Goal: Contribute content: Contribute content

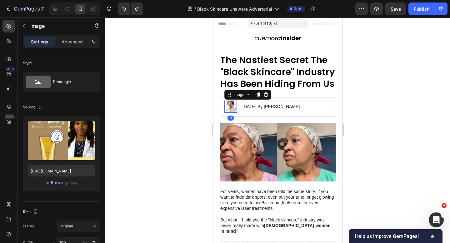
click at [232, 107] on img at bounding box center [230, 107] width 12 height 12
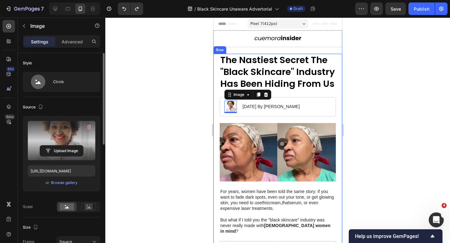
click at [77, 131] on label at bounding box center [61, 140] width 67 height 39
click at [77, 145] on input "file" at bounding box center [61, 150] width 43 height 11
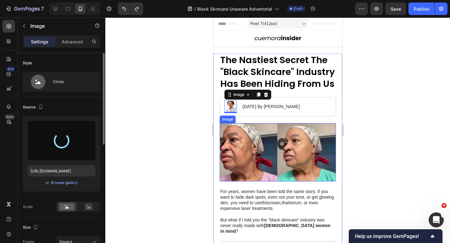
type input "[URL][DOMAIN_NAME]"
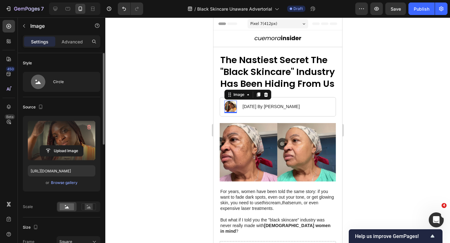
click at [206, 94] on div at bounding box center [277, 129] width 344 height 225
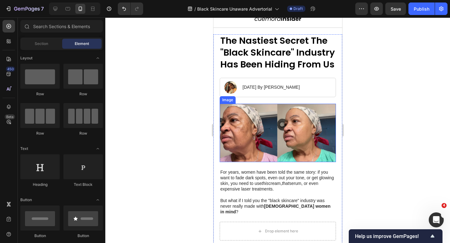
scroll to position [21, 0]
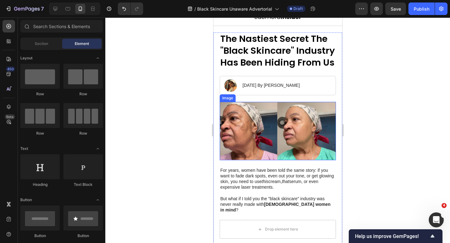
click at [297, 131] on img at bounding box center [277, 131] width 116 height 58
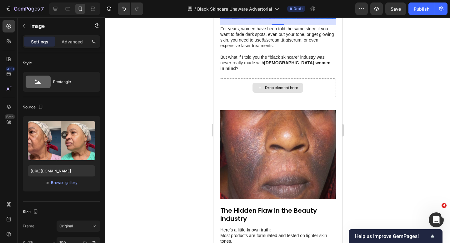
scroll to position [196, 0]
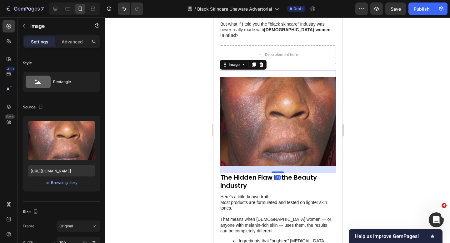
click at [290, 123] on img at bounding box center [277, 121] width 116 height 89
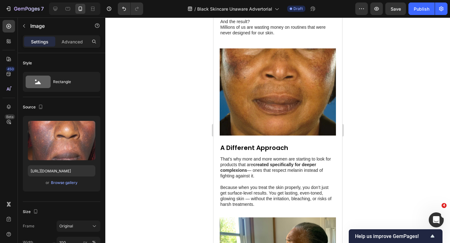
scroll to position [652, 0]
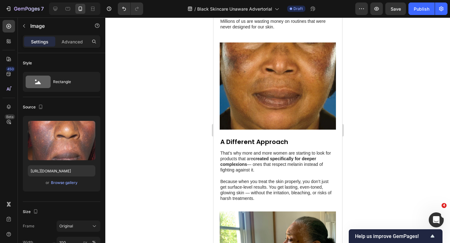
click at [256, 94] on img at bounding box center [277, 85] width 116 height 87
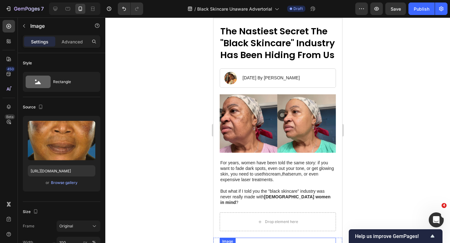
scroll to position [19, 0]
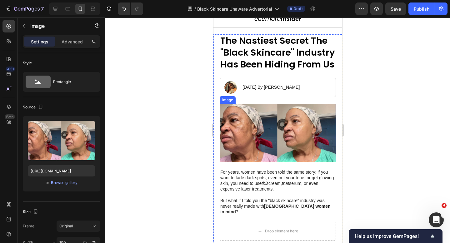
click at [291, 152] on img at bounding box center [277, 133] width 116 height 58
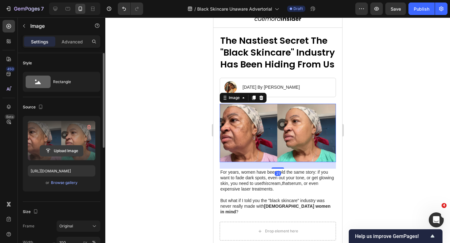
click at [75, 148] on input "file" at bounding box center [61, 150] width 43 height 11
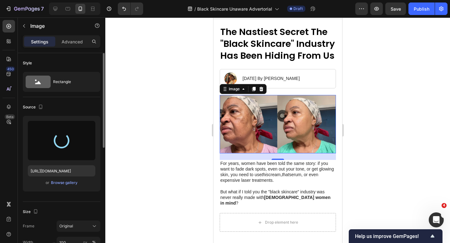
scroll to position [10, 0]
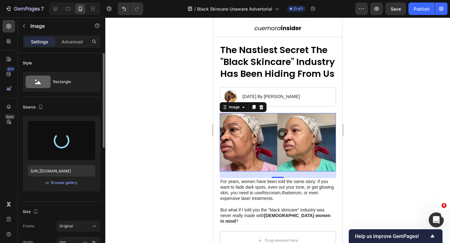
type input "[URL][DOMAIN_NAME]"
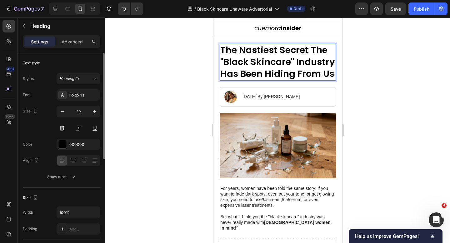
click at [259, 50] on p "The Nastiest Secret The "Black Skincare" Industry Has Been Hiding From Us" at bounding box center [277, 61] width 115 height 35
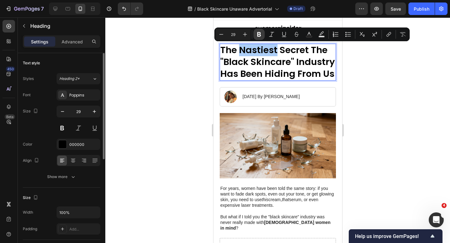
click at [255, 33] on button "Bold" at bounding box center [258, 34] width 11 height 11
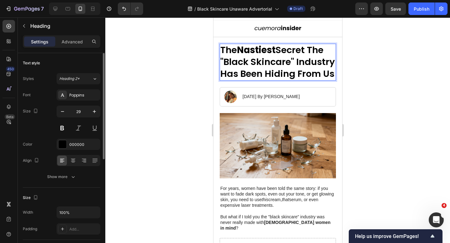
click at [263, 51] on strong "Nastiest" at bounding box center [255, 50] width 39 height 12
click at [369, 73] on div at bounding box center [277, 129] width 344 height 225
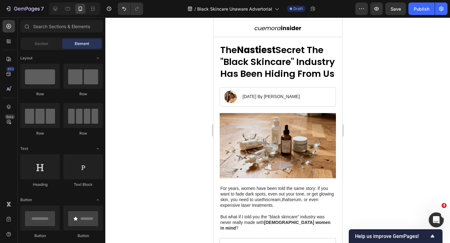
click at [369, 73] on div at bounding box center [277, 129] width 344 height 225
click at [285, 79] on p "The Nastiest Secret The "Black Skincare" Industry Has Been Hiding From Us" at bounding box center [277, 61] width 115 height 35
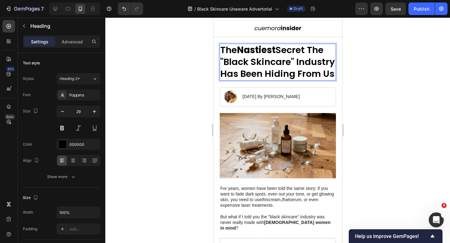
click at [284, 74] on p "The Nastiest Secret The "Black Skincare" Industry Has Been Hiding From Us" at bounding box center [277, 61] width 115 height 35
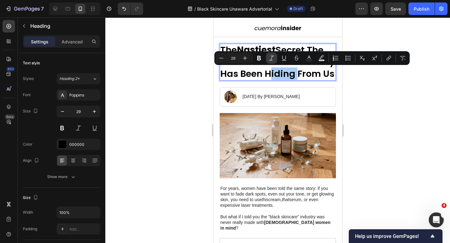
click at [266, 59] on button "Italic" at bounding box center [271, 57] width 11 height 11
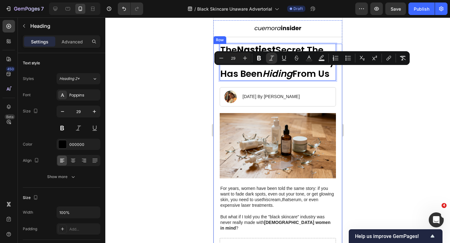
click at [347, 95] on div at bounding box center [277, 129] width 344 height 225
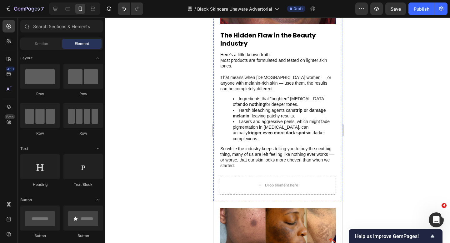
scroll to position [391, 0]
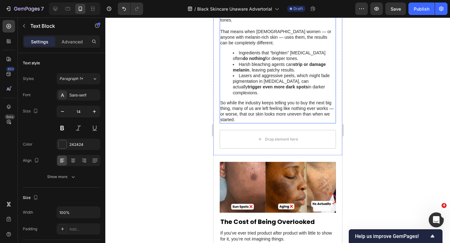
click at [250, 74] on li "Lasers and aggressive peels, which might fade pigmentation in [MEDICAL_DATA], c…" at bounding box center [283, 84] width 102 height 23
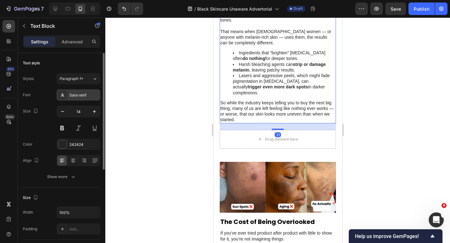
click at [84, 96] on div "Sans-serif" at bounding box center [83, 95] width 29 height 6
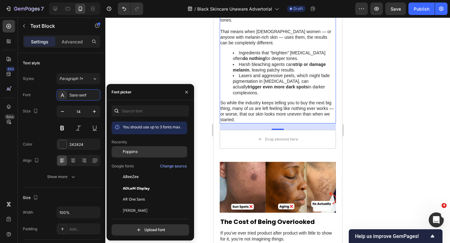
click at [143, 151] on div "Poppins" at bounding box center [154, 152] width 63 height 6
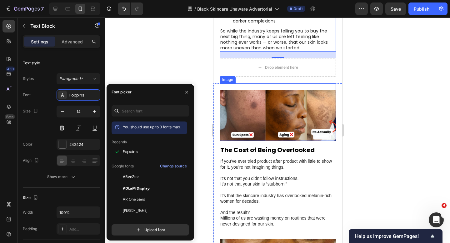
scroll to position [490, 0]
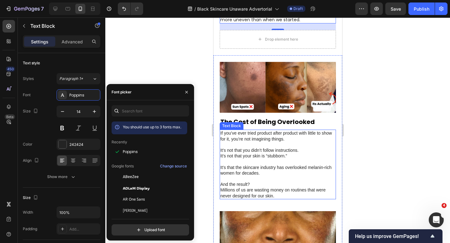
click at [237, 142] on p "It’s not that you didn’t follow instructions. It’s not that your skin is “stubb…" at bounding box center [277, 150] width 115 height 17
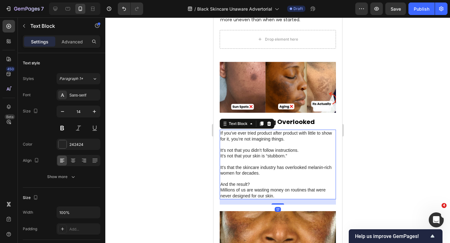
click at [282, 117] on strong "The Cost of Being Overlooked" at bounding box center [267, 121] width 94 height 9
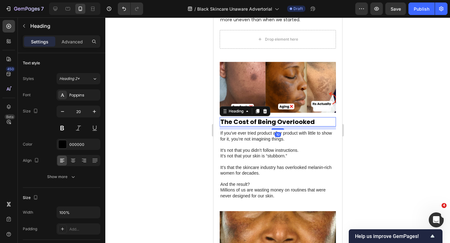
click at [273, 147] on p "It’s not that you didn’t follow instructions. It’s not that your skin is “stubb…" at bounding box center [277, 150] width 115 height 17
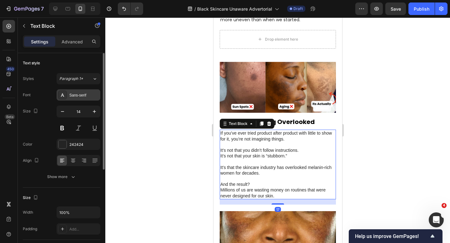
click at [86, 97] on div "Sans-serif" at bounding box center [83, 95] width 29 height 6
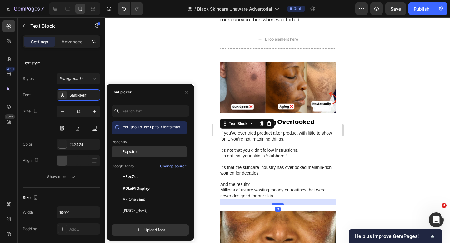
click at [134, 150] on span "Poppins" at bounding box center [130, 152] width 15 height 6
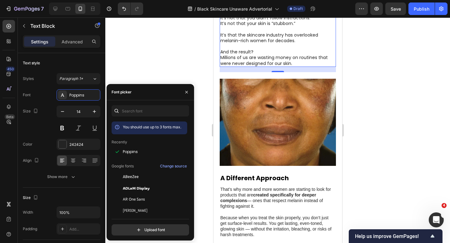
scroll to position [688, 0]
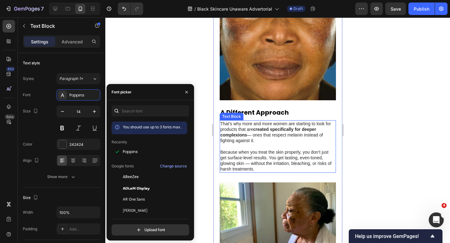
click at [254, 149] on p "Because when you treat the skin properly, you don’t just get surface-level resu…" at bounding box center [277, 160] width 115 height 23
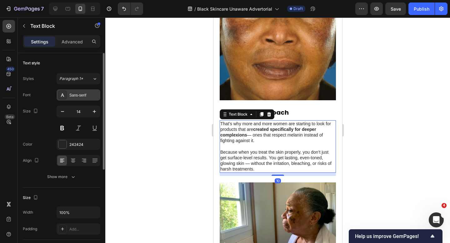
click at [68, 95] on div "Sans-serif" at bounding box center [79, 94] width 44 height 11
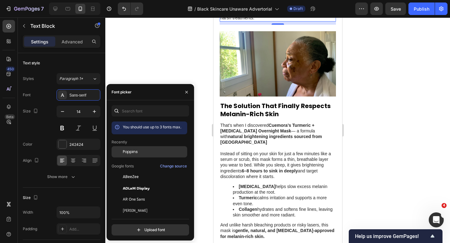
click at [136, 151] on span "Poppins" at bounding box center [130, 152] width 15 height 6
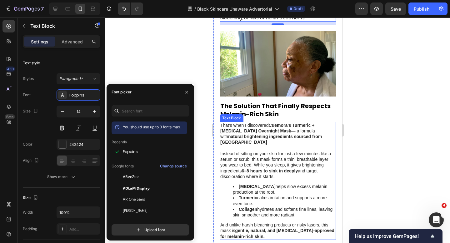
click at [248, 151] on p "Instead of sitting on your skin for just a few minutes like a serum or scrub, t…" at bounding box center [277, 165] width 115 height 28
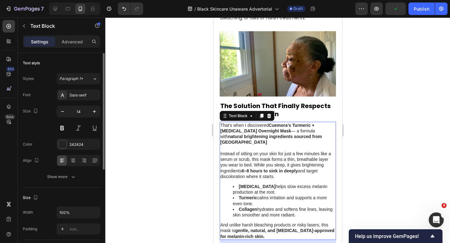
click at [79, 89] on div "Styles Paragraph 1* Font Sans-serif Size 14 Color 242424 Align Show more" at bounding box center [61, 127] width 77 height 109
click at [80, 90] on div "Sans-serif" at bounding box center [79, 94] width 44 height 11
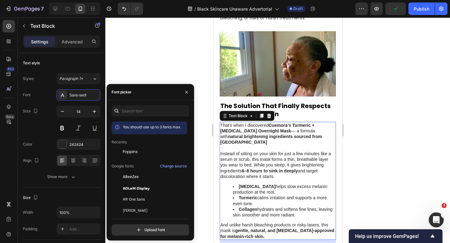
click at [140, 144] on div "Recently" at bounding box center [149, 142] width 76 height 6
click at [140, 147] on div "Poppins" at bounding box center [149, 151] width 76 height 11
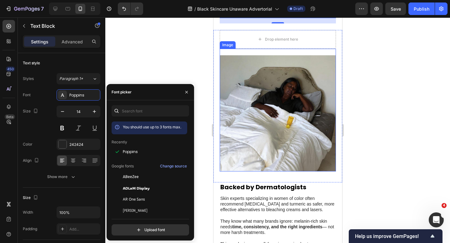
scroll to position [1075, 0]
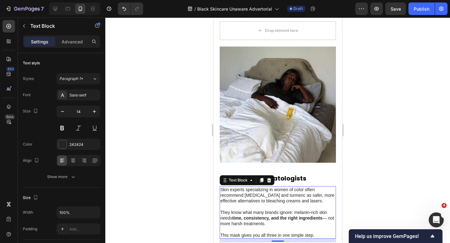
click at [255, 187] on p "Skin experts specializing in women of color often recommend [MEDICAL_DATA] and …" at bounding box center [277, 195] width 115 height 17
click at [83, 99] on div "Sans-serif" at bounding box center [79, 94] width 44 height 11
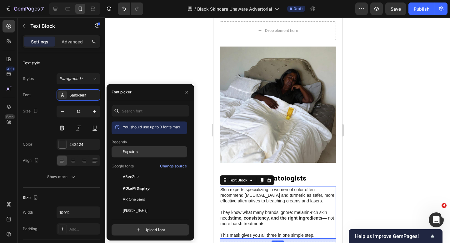
click at [132, 155] on div "Poppins" at bounding box center [149, 151] width 76 height 11
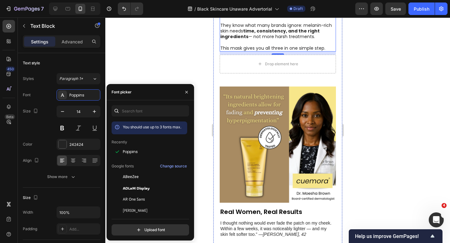
scroll to position [1362, 0]
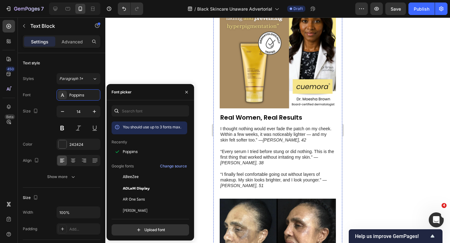
click at [235, 160] on icon "[PERSON_NAME], 38" at bounding box center [241, 162] width 43 height 5
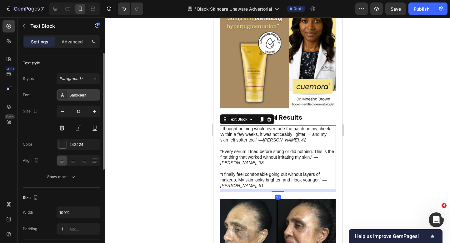
click at [81, 94] on div "Sans-serif" at bounding box center [83, 95] width 29 height 6
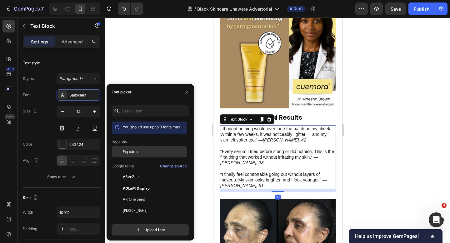
click at [138, 153] on div "Poppins" at bounding box center [154, 152] width 63 height 6
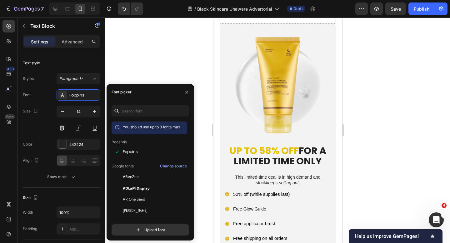
scroll to position [1630, 0]
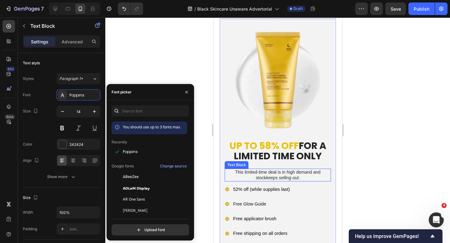
click at [253, 169] on p "This limited-time deal is in high demand and stock keeps selling out ." at bounding box center [277, 174] width 105 height 11
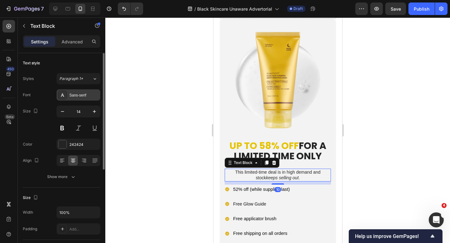
click at [81, 95] on div "Sans-serif" at bounding box center [83, 95] width 29 height 6
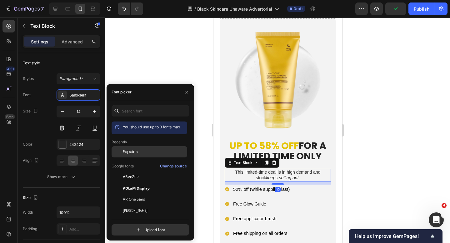
click at [135, 149] on span "Poppins" at bounding box center [130, 152] width 15 height 6
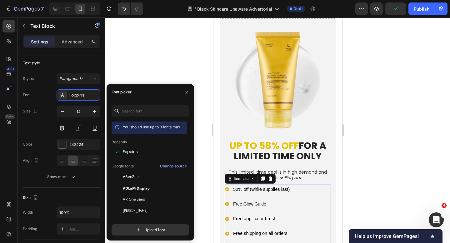
click at [266, 184] on div "52% off (while supplies last) Free Glow Guide Free applicator brush Free shippi…" at bounding box center [277, 222] width 106 height 76
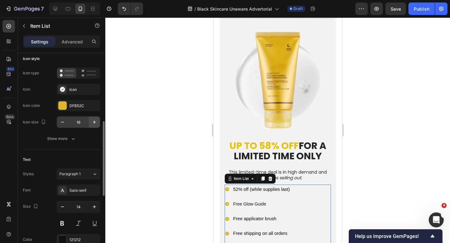
scroll to position [79, 0]
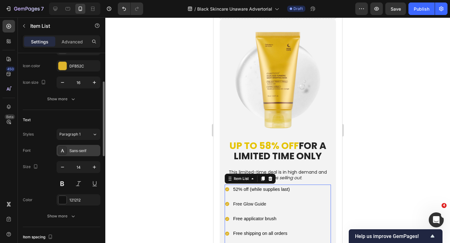
click at [86, 150] on div "Sans-serif" at bounding box center [83, 151] width 29 height 6
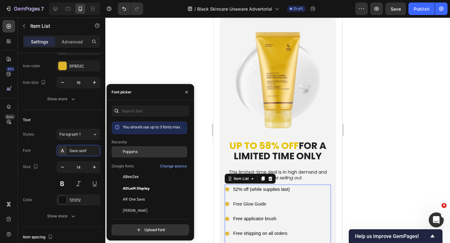
click at [140, 151] on div "Poppins" at bounding box center [154, 152] width 63 height 6
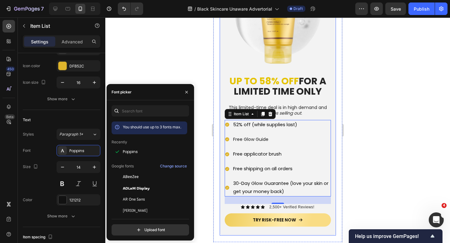
scroll to position [1756, 0]
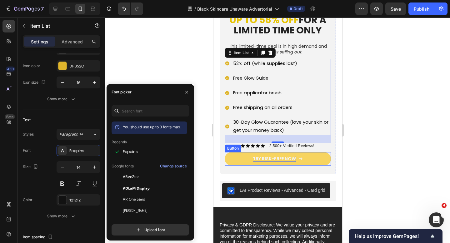
click at [268, 156] on p "TRY RISK-FREE NOW" at bounding box center [273, 159] width 43 height 6
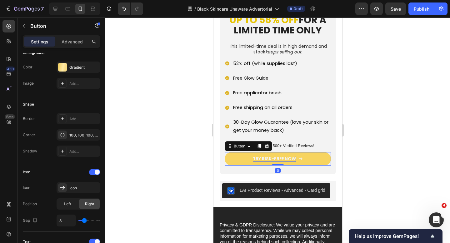
scroll to position [0, 0]
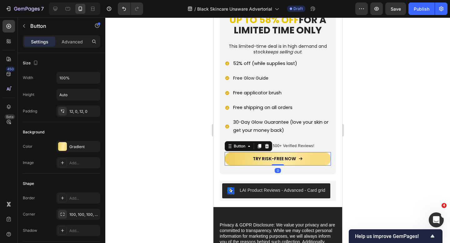
click at [207, 129] on div at bounding box center [277, 129] width 344 height 225
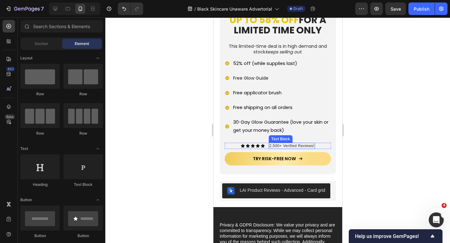
click at [281, 144] on span "2,500+ Verified Reviews!" at bounding box center [291, 146] width 45 height 4
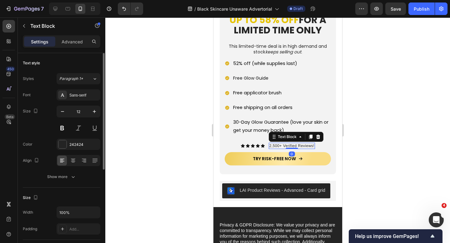
click at [75, 89] on div "Styles Paragraph 1* Font Sans-serif Size 12 Color 242424 Align Show more" at bounding box center [61, 127] width 77 height 109
click at [77, 99] on div "Sans-serif" at bounding box center [79, 94] width 44 height 11
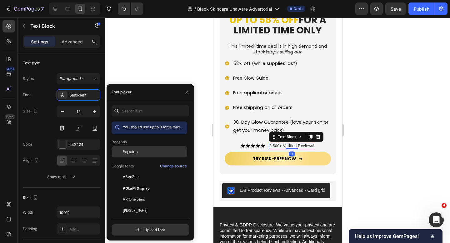
click at [138, 151] on div "Poppins" at bounding box center [154, 152] width 63 height 6
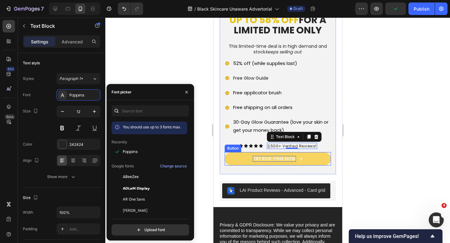
click at [293, 156] on p "TRY RISK-FREE NOW" at bounding box center [273, 159] width 43 height 6
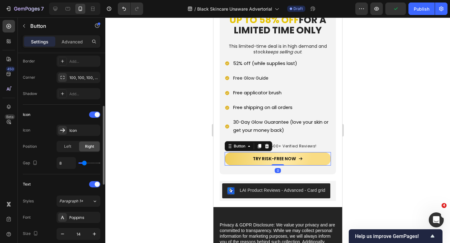
scroll to position [214, 0]
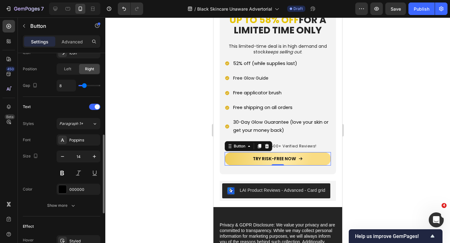
click at [173, 116] on div at bounding box center [277, 129] width 344 height 225
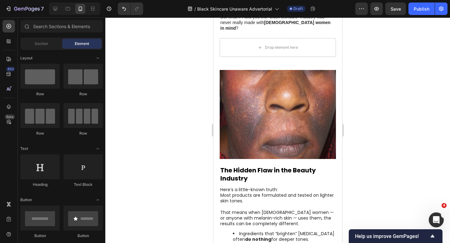
scroll to position [0, 0]
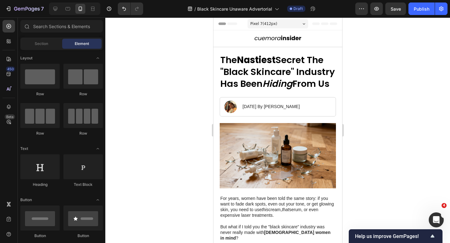
click at [242, 23] on div "Header" at bounding box center [277, 23] width 119 height 12
click at [231, 23] on span "Header" at bounding box center [232, 24] width 14 height 6
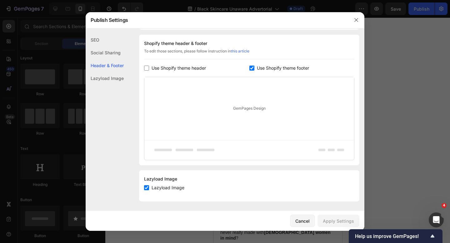
scroll to position [293, 0]
click at [358, 18] on icon "button" at bounding box center [355, 19] width 5 height 5
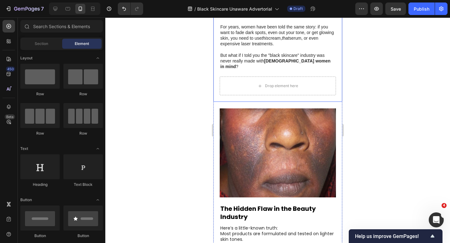
scroll to position [201, 0]
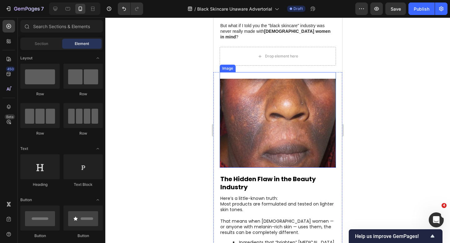
click at [288, 147] on img at bounding box center [277, 123] width 116 height 89
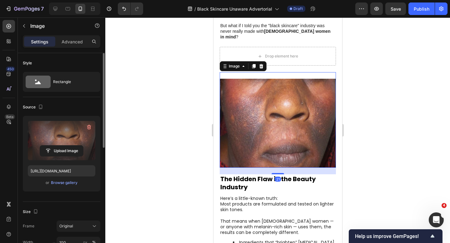
click at [59, 131] on label at bounding box center [61, 140] width 67 height 39
click at [59, 145] on input "file" at bounding box center [61, 150] width 43 height 11
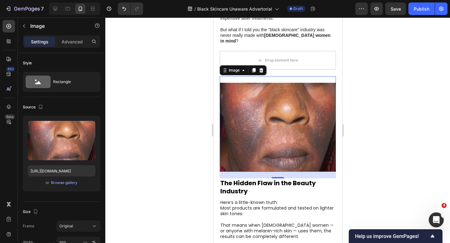
scroll to position [180, 0]
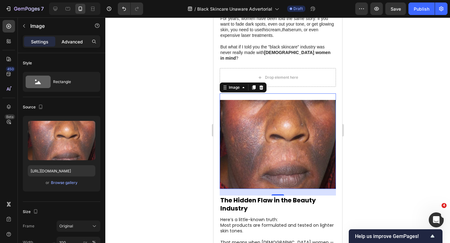
click at [76, 44] on p "Advanced" at bounding box center [71, 41] width 21 height 7
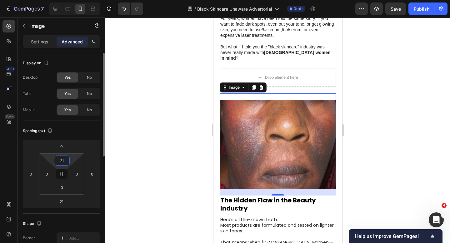
click at [63, 162] on input "21" at bounding box center [62, 160] width 12 height 9
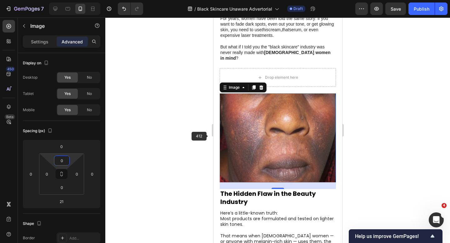
click at [193, 126] on div at bounding box center [277, 129] width 344 height 225
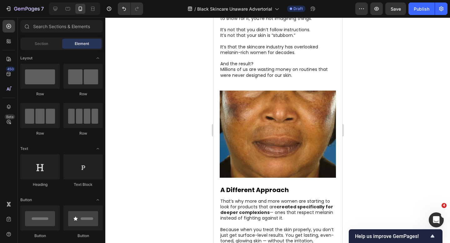
scroll to position [614, 0]
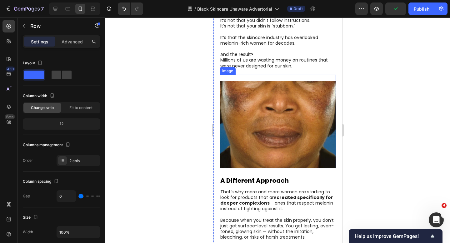
click at [267, 68] on div "Image ⁠⁠⁠⁠⁠⁠⁠ The Cost of Being Overlooked Heading If you’ve ever tried product…" at bounding box center [277, -1] width 116 height 149
click at [269, 75] on div "Image" at bounding box center [277, 122] width 116 height 94
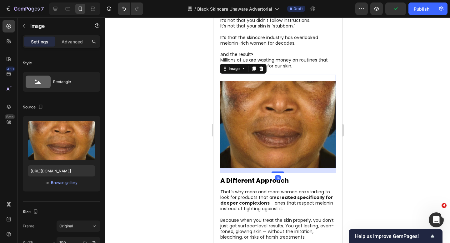
click at [81, 35] on div "Settings Advanced" at bounding box center [61, 41] width 77 height 12
click at [77, 38] on p "Advanced" at bounding box center [71, 41] width 21 height 7
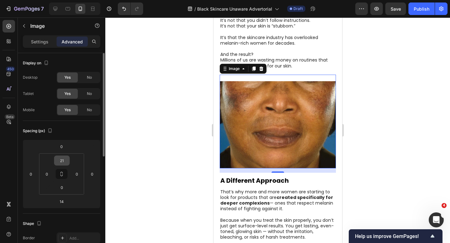
click at [65, 162] on input "21" at bounding box center [62, 160] width 12 height 9
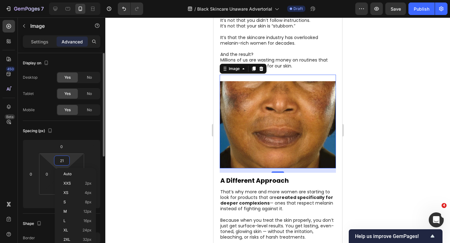
click at [65, 162] on input "21" at bounding box center [62, 160] width 12 height 9
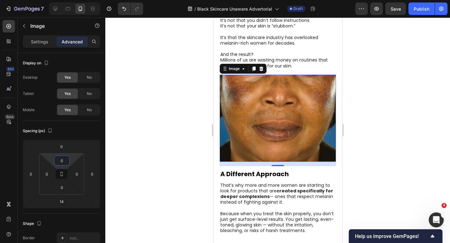
click at [164, 130] on div at bounding box center [277, 129] width 344 height 225
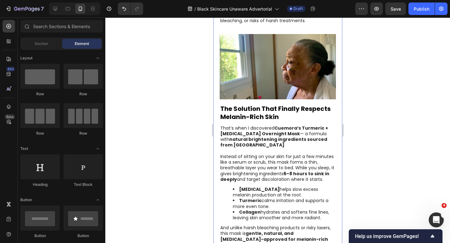
scroll to position [844, 0]
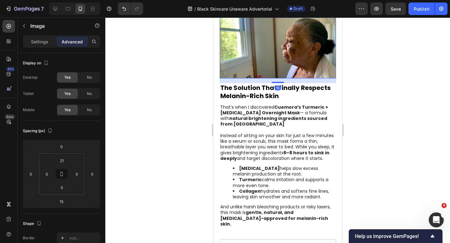
click at [283, 70] on img at bounding box center [277, 45] width 116 height 65
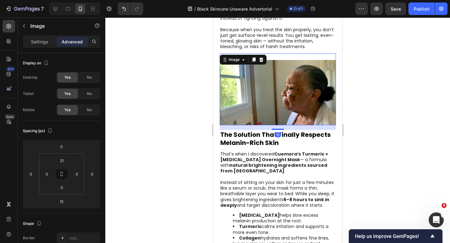
scroll to position [795, 0]
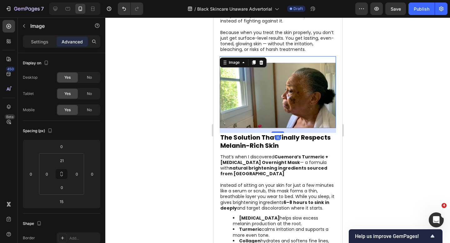
click at [69, 42] on p "Advanced" at bounding box center [71, 41] width 21 height 7
click at [65, 165] on input "21" at bounding box center [62, 160] width 12 height 9
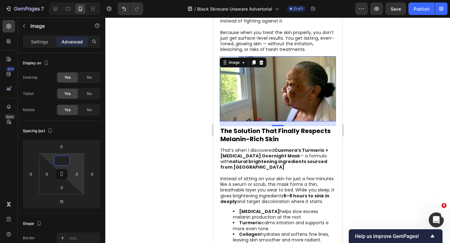
type input "0"
click at [95, 0] on html "7 Version history / Black Skincare Unaware Advertorial Draft Preview Save Publi…" at bounding box center [225, 0] width 450 height 0
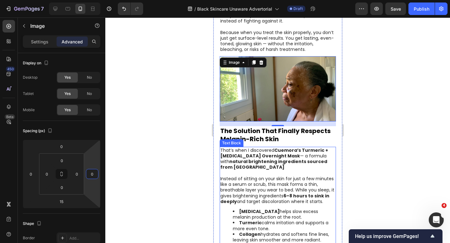
scroll to position [978, 0]
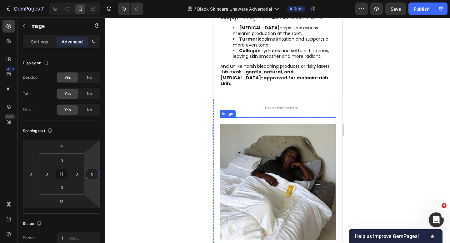
click at [266, 124] on img at bounding box center [277, 182] width 116 height 116
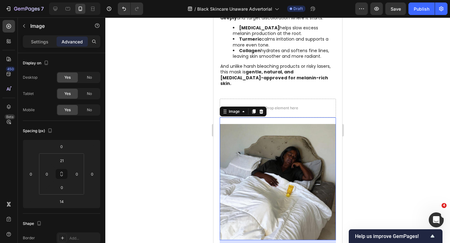
scroll to position [209, 0]
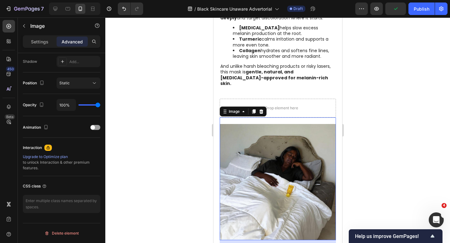
click at [65, 41] on p "Advanced" at bounding box center [71, 41] width 21 height 7
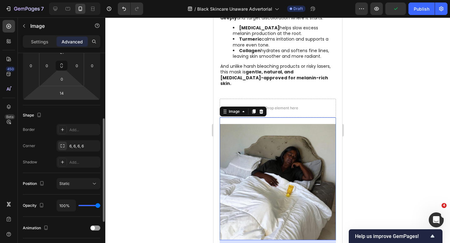
scroll to position [89, 0]
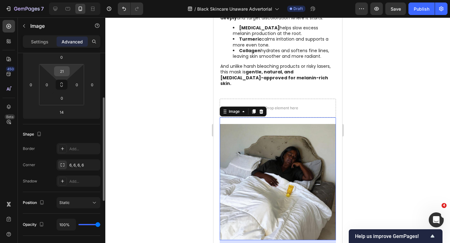
click at [63, 71] on input "21" at bounding box center [62, 70] width 12 height 9
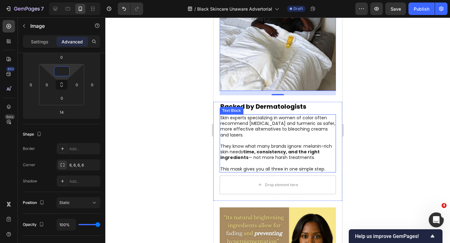
scroll to position [1208, 0]
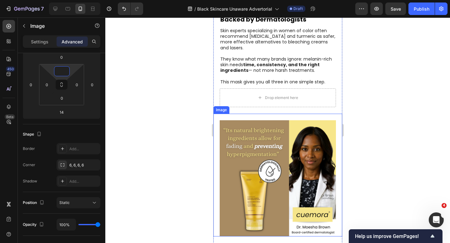
click at [256, 120] on img at bounding box center [277, 178] width 116 height 116
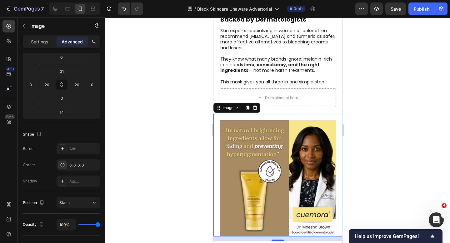
click at [226, 114] on div "Image 14" at bounding box center [277, 175] width 129 height 123
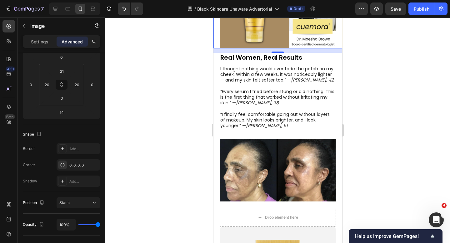
click at [276, 150] on img at bounding box center [277, 170] width 116 height 63
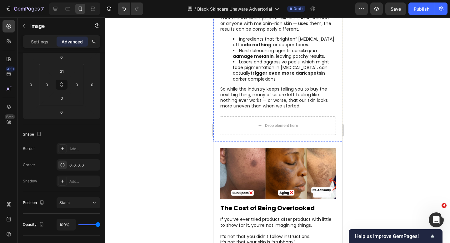
scroll to position [417, 0]
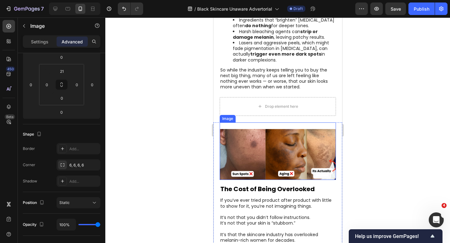
click at [247, 133] on img at bounding box center [277, 154] width 116 height 51
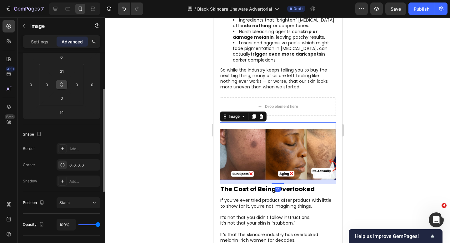
scroll to position [0, 0]
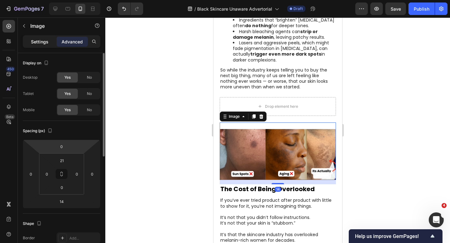
click at [39, 37] on div "Settings" at bounding box center [39, 42] width 31 height 10
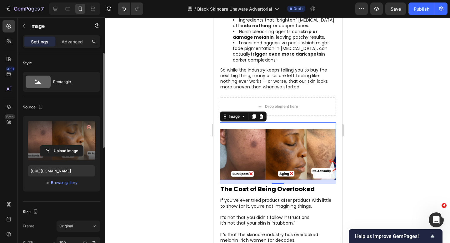
click at [57, 141] on label at bounding box center [61, 140] width 67 height 39
click at [57, 145] on input "file" at bounding box center [61, 150] width 43 height 11
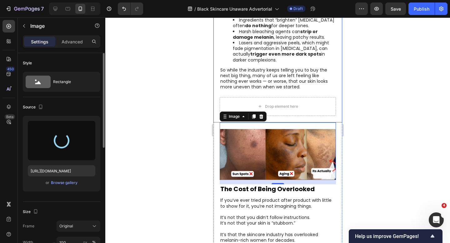
type input "[URL][DOMAIN_NAME]"
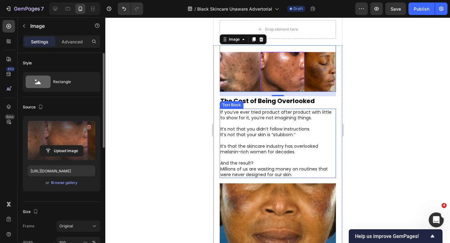
scroll to position [496, 0]
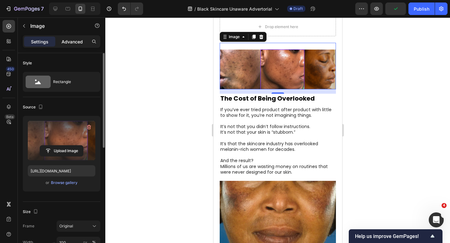
click at [65, 46] on div "Advanced" at bounding box center [72, 42] width 31 height 10
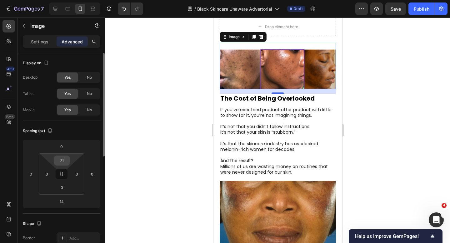
click at [64, 163] on input "21" at bounding box center [62, 160] width 12 height 9
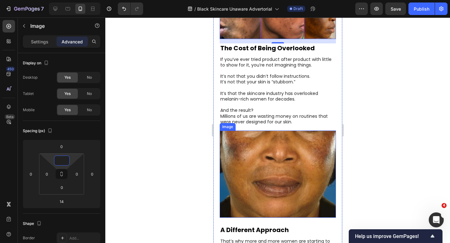
scroll to position [572, 0]
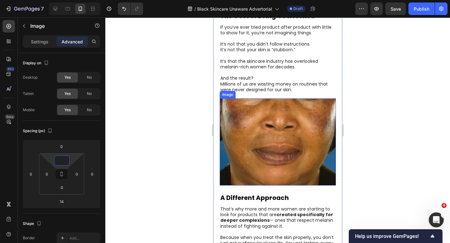
click at [263, 153] on img at bounding box center [277, 141] width 116 height 87
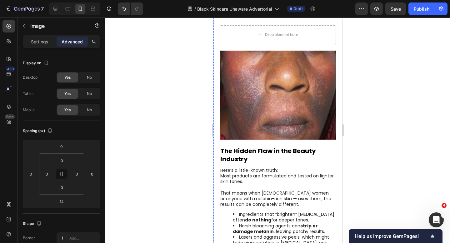
scroll to position [207, 0]
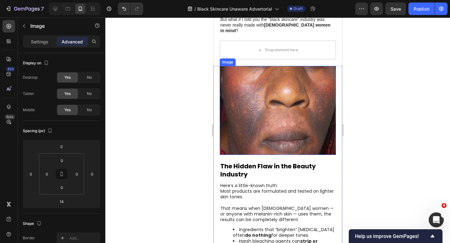
click at [292, 117] on img at bounding box center [277, 110] width 116 height 89
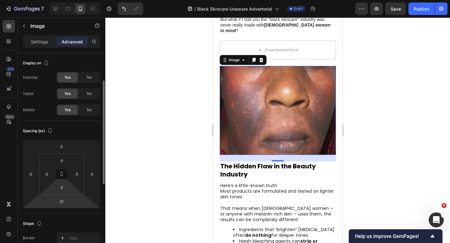
scroll to position [94, 0]
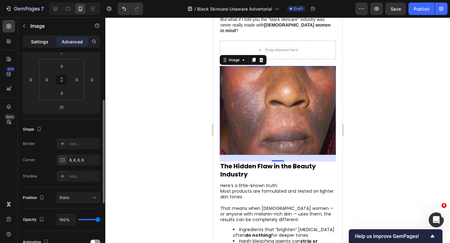
click at [36, 43] on p "Settings" at bounding box center [39, 41] width 17 height 7
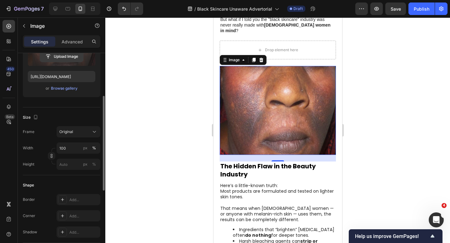
click at [71, 60] on input "file" at bounding box center [61, 56] width 43 height 11
click at [66, 64] on label at bounding box center [61, 46] width 67 height 39
click at [66, 62] on input "file" at bounding box center [61, 56] width 43 height 11
type input "C:\fakepath\[PERSON_NAME] (1).avif"
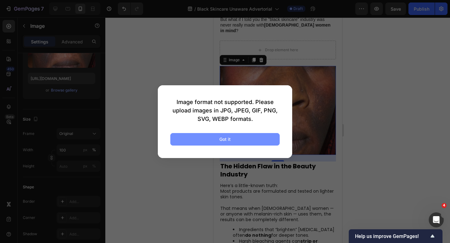
click at [255, 139] on button "Got it" at bounding box center [224, 139] width 109 height 12
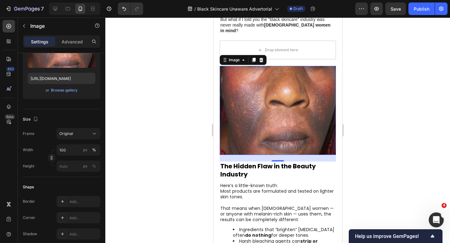
click at [86, 50] on div "Settings Advanced" at bounding box center [61, 44] width 87 height 18
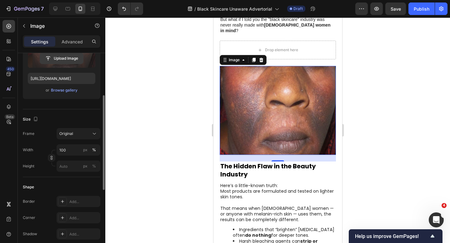
click at [77, 54] on input "file" at bounding box center [61, 58] width 43 height 11
type input "[URL][DOMAIN_NAME]"
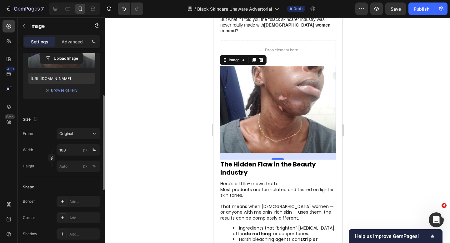
click at [195, 101] on div at bounding box center [277, 129] width 344 height 225
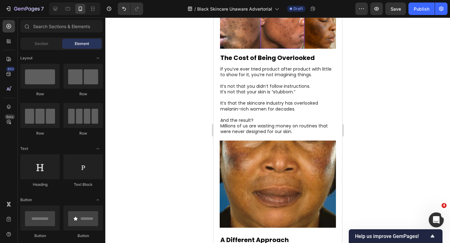
scroll to position [666, 0]
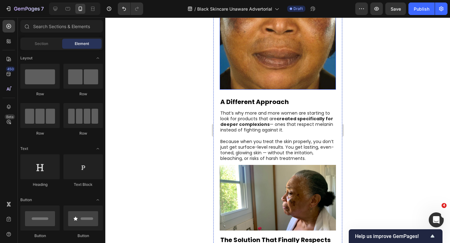
click at [285, 61] on img at bounding box center [277, 45] width 116 height 87
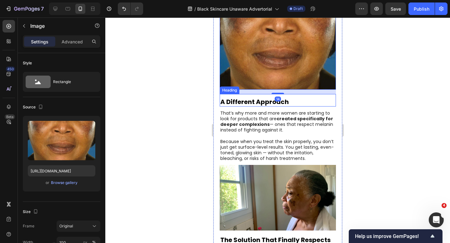
scroll to position [736, 0]
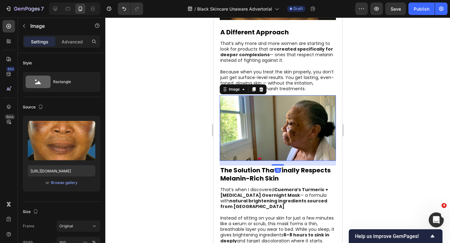
click at [254, 95] on img at bounding box center [277, 127] width 116 height 65
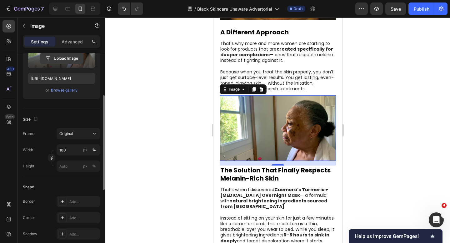
click at [64, 58] on input "file" at bounding box center [61, 58] width 43 height 11
click at [77, 58] on input "file" at bounding box center [61, 58] width 43 height 11
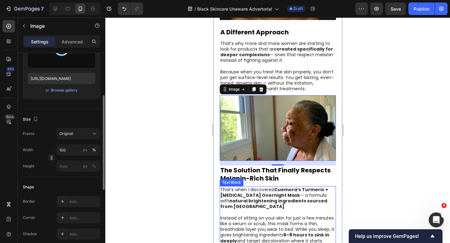
type input "[URL][DOMAIN_NAME]"
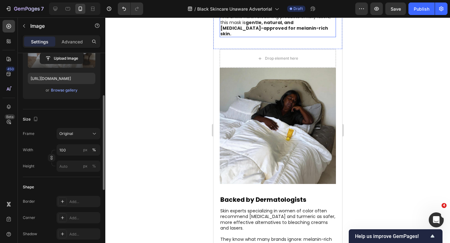
scroll to position [1008, 0]
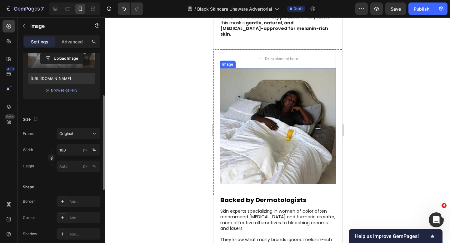
click at [289, 138] on img at bounding box center [277, 126] width 116 height 116
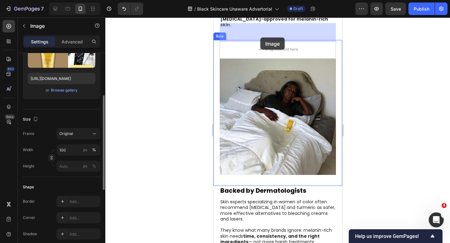
scroll to position [1005, 0]
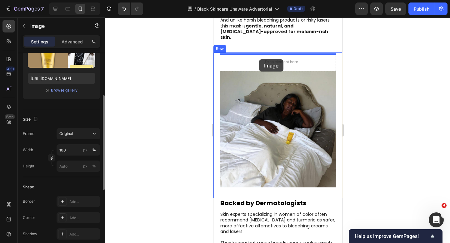
drag, startPoint x: 259, startPoint y: 135, endPoint x: 258, endPoint y: 59, distance: 75.5
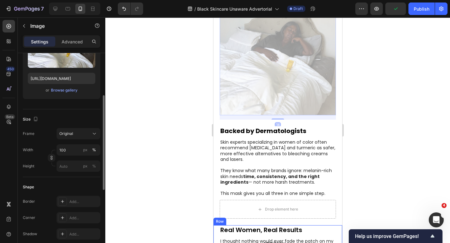
scroll to position [1252, 0]
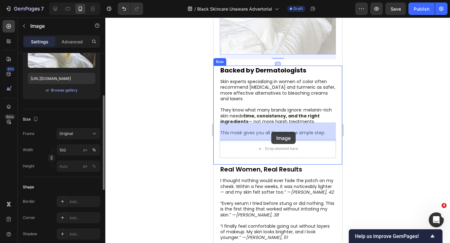
drag, startPoint x: 255, startPoint y: 133, endPoint x: 271, endPoint y: 132, distance: 15.7
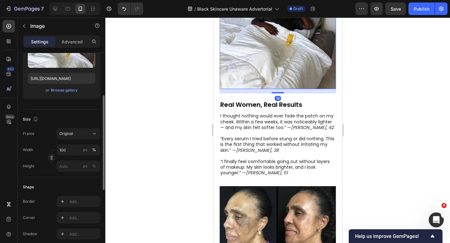
scroll to position [1367, 0]
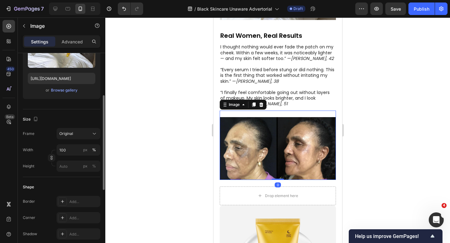
click at [271, 132] on img at bounding box center [277, 148] width 116 height 63
click at [261, 102] on icon at bounding box center [261, 104] width 4 height 4
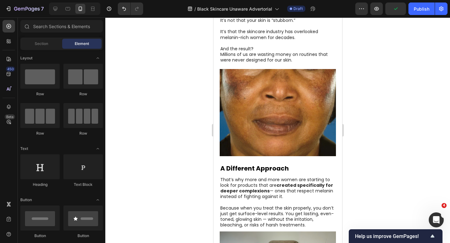
scroll to position [612, 0]
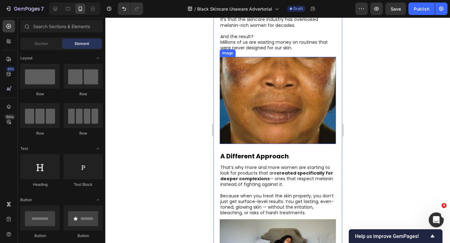
click at [282, 137] on img at bounding box center [277, 100] width 116 height 87
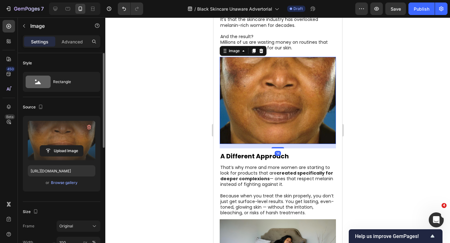
click at [67, 131] on label at bounding box center [61, 140] width 67 height 39
click at [67, 145] on input "file" at bounding box center [61, 150] width 43 height 11
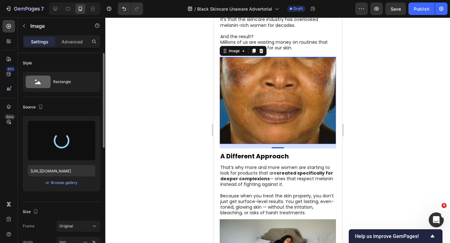
type input "[URL][DOMAIN_NAME]"
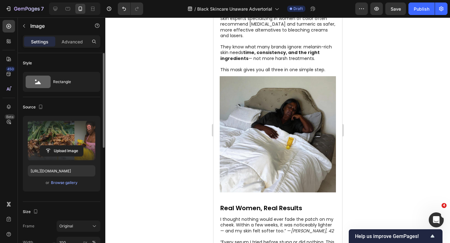
scroll to position [1169, 0]
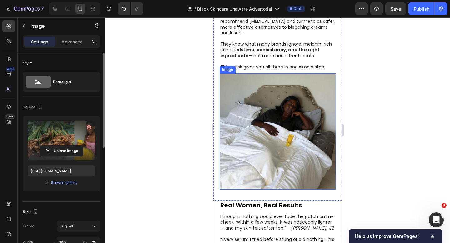
click at [273, 107] on img at bounding box center [277, 131] width 116 height 116
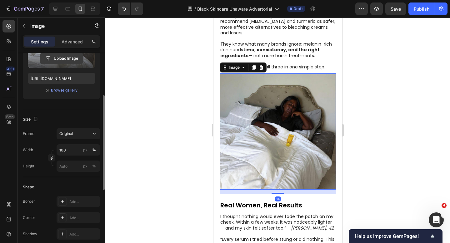
click at [65, 57] on input "file" at bounding box center [61, 58] width 43 height 11
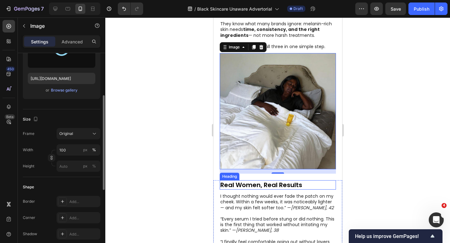
scroll to position [1206, 0]
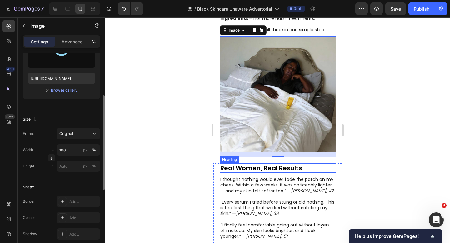
type input "[URL][DOMAIN_NAME]"
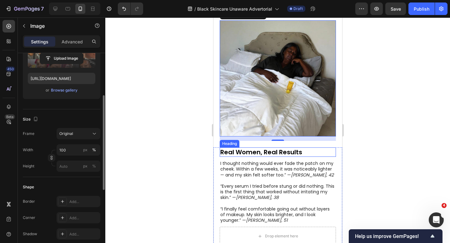
scroll to position [1223, 0]
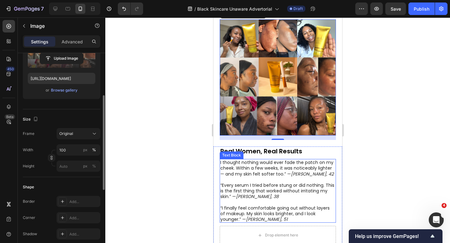
click at [243, 205] on p "“I finally feel comfortable going out without layers of makeup. My skin looks b…" at bounding box center [277, 213] width 115 height 17
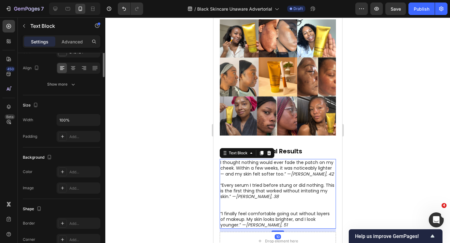
scroll to position [0, 0]
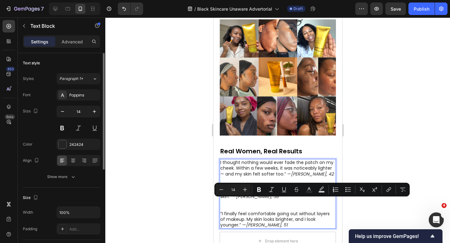
click at [243, 211] on p "“I finally feel comfortable going out without layers of makeup. My skin looks b…" at bounding box center [277, 219] width 115 height 17
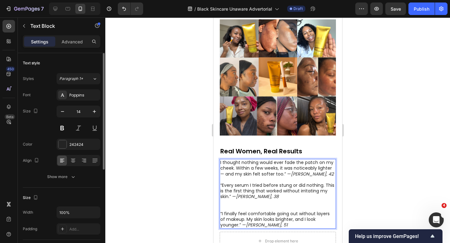
click at [243, 211] on p "“I finally feel comfortable going out without layers of makeup. My skin looks b…" at bounding box center [277, 219] width 115 height 17
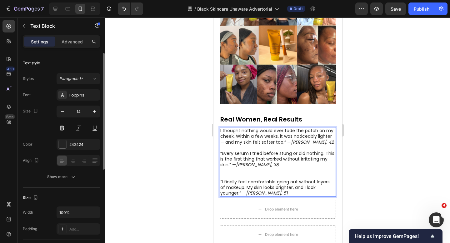
scroll to position [1273, 0]
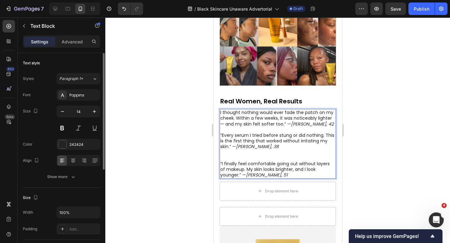
click at [254, 143] on icon "[PERSON_NAME], 38" at bounding box center [256, 146] width 43 height 6
click at [254, 150] on p "Rich Text Editor. Editing area: main" at bounding box center [277, 155] width 115 height 11
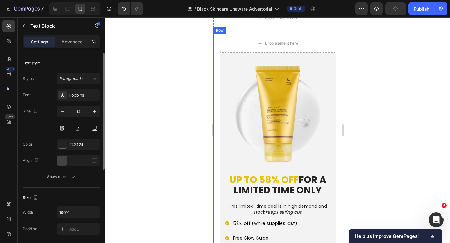
scroll to position [1683, 0]
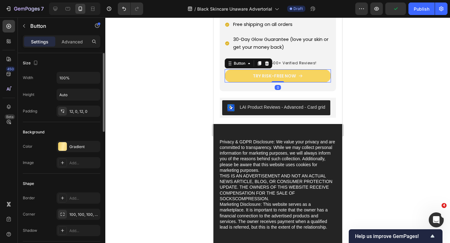
click at [289, 69] on link "TRY RISK-FREE NOW" at bounding box center [277, 75] width 106 height 13
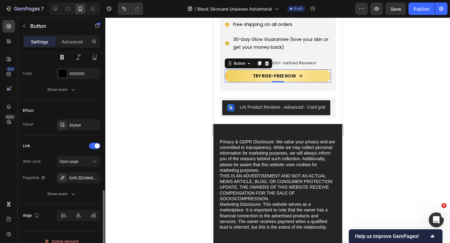
scroll to position [338, 0]
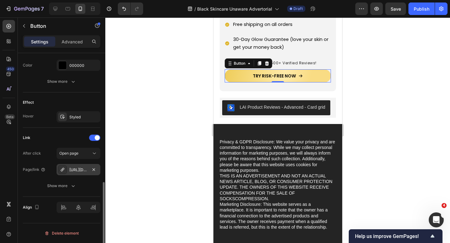
click at [85, 166] on div "[URL][DOMAIN_NAME]" at bounding box center [79, 169] width 44 height 11
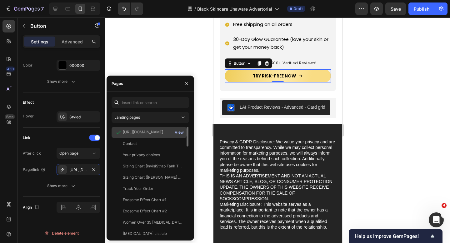
click at [176, 131] on div "View" at bounding box center [179, 133] width 9 height 6
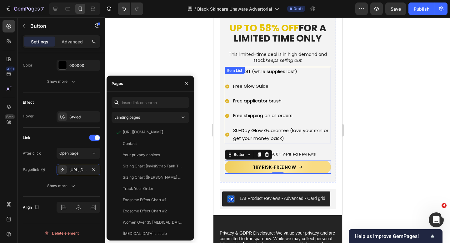
scroll to position [1591, 0]
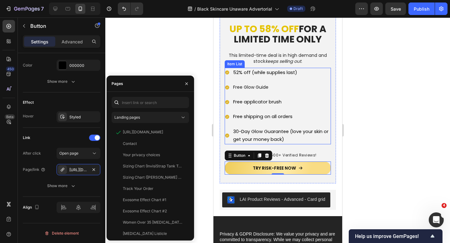
click at [227, 85] on icon at bounding box center [227, 87] width 4 height 4
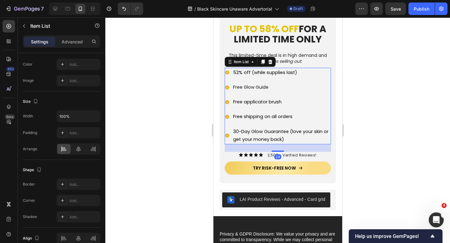
scroll to position [0, 0]
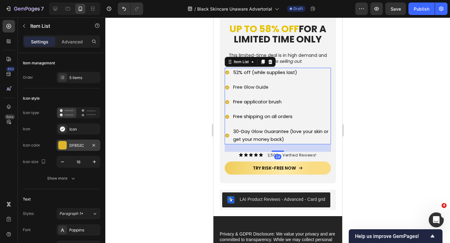
click at [79, 145] on div "DFB52C" at bounding box center [78, 146] width 18 height 6
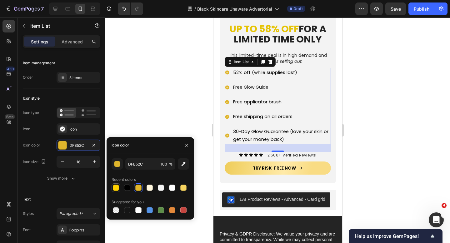
click at [115, 186] on div at bounding box center [116, 187] width 6 height 6
type input "FDD000"
click at [178, 98] on div at bounding box center [277, 129] width 344 height 225
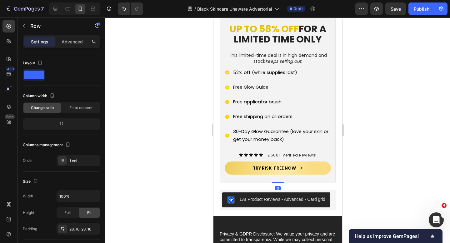
click at [223, 100] on div "Image UP TO 58% OFF FOR A LIMITED TIME ONLY Heading This limited-time deal is i…" at bounding box center [277, 42] width 116 height 281
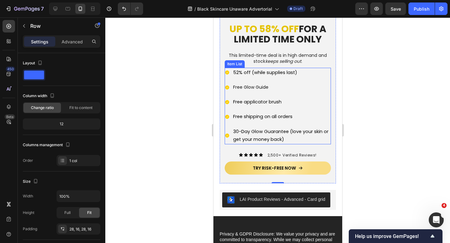
click at [228, 115] on icon at bounding box center [227, 117] width 4 height 4
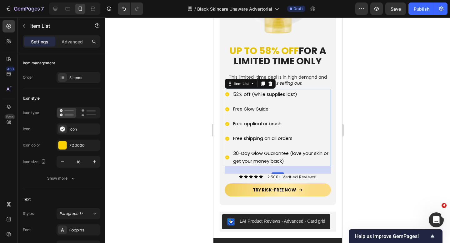
scroll to position [1535, 0]
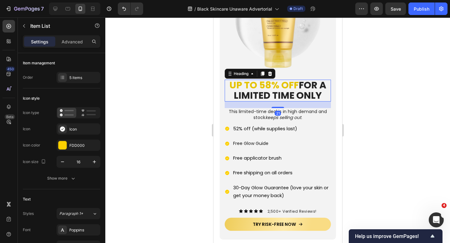
click at [280, 84] on strong "FOR A LIMITED TIME ONLY" at bounding box center [279, 90] width 92 height 24
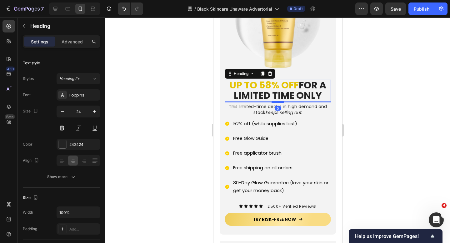
drag, startPoint x: 278, startPoint y: 91, endPoint x: 279, endPoint y: 86, distance: 5.1
click at [279, 101] on div at bounding box center [277, 102] width 12 height 2
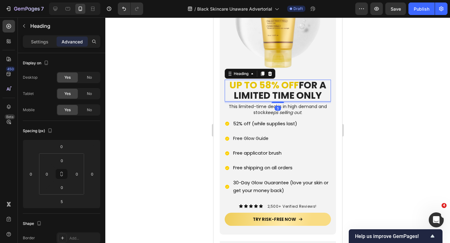
click at [356, 94] on div at bounding box center [277, 129] width 344 height 225
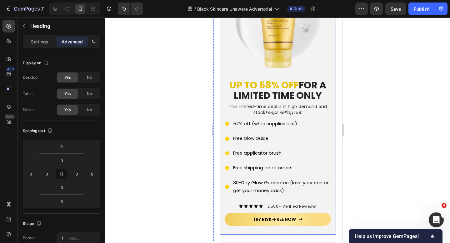
click at [278, 82] on strong "FOR A LIMITED TIME ONLY" at bounding box center [279, 90] width 92 height 24
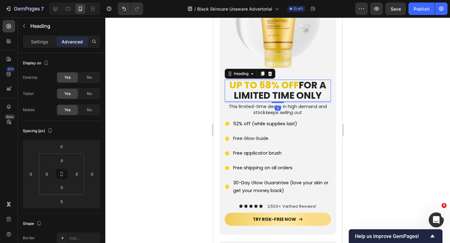
click at [278, 101] on div "5" at bounding box center [277, 102] width 106 height 2
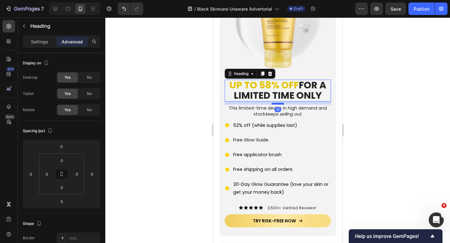
click at [278, 103] on div at bounding box center [277, 104] width 12 height 2
type input "10"
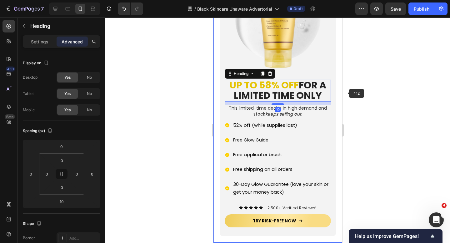
click at [353, 96] on div at bounding box center [277, 129] width 344 height 225
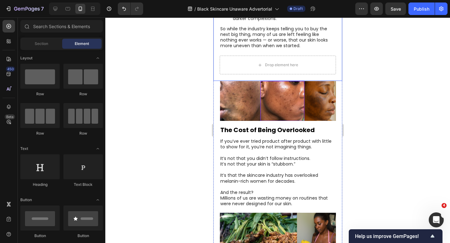
scroll to position [287, 0]
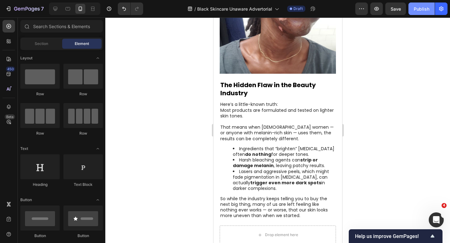
click at [418, 11] on div "Publish" at bounding box center [421, 9] width 16 height 7
click at [360, 8] on icon "button" at bounding box center [361, 9] width 6 height 6
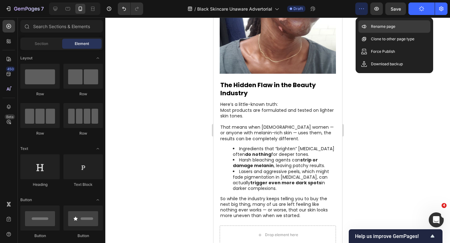
click at [374, 32] on div "Rename page" at bounding box center [394, 26] width 72 height 12
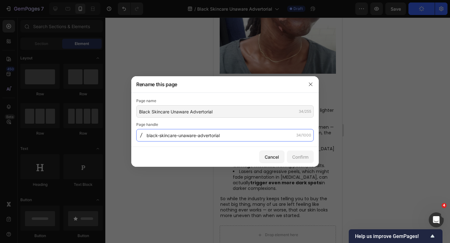
click at [253, 133] on input "black-skincare-unaware-advertorial" at bounding box center [224, 135] width 177 height 12
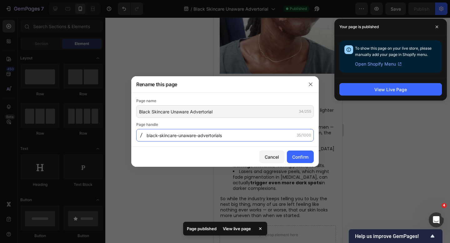
click at [253, 133] on input "black-skincare-unaware-advertorials" at bounding box center [224, 135] width 177 height 12
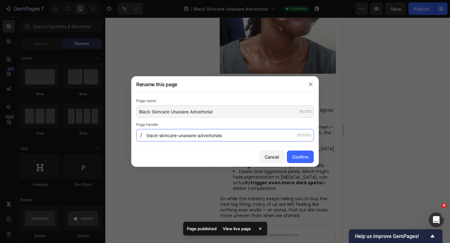
click at [253, 133] on input "black-skincare-unaware-advertorials" at bounding box center [224, 135] width 177 height 12
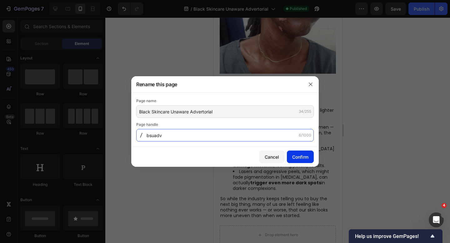
type input "bsuadv"
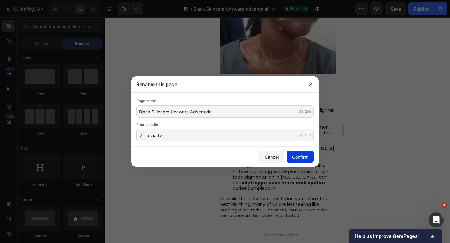
click at [299, 159] on div "Confirm" at bounding box center [300, 157] width 16 height 7
